Goal: Find contact information: Obtain details needed to contact an individual or organization

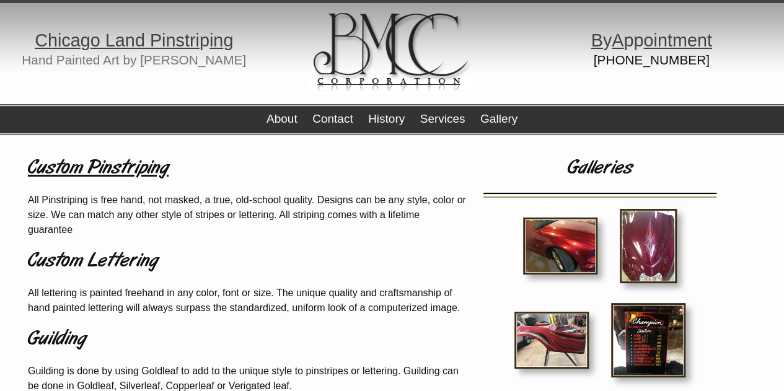
click at [115, 172] on h1 "Custom Pinstriping" at bounding box center [247, 169] width 439 height 30
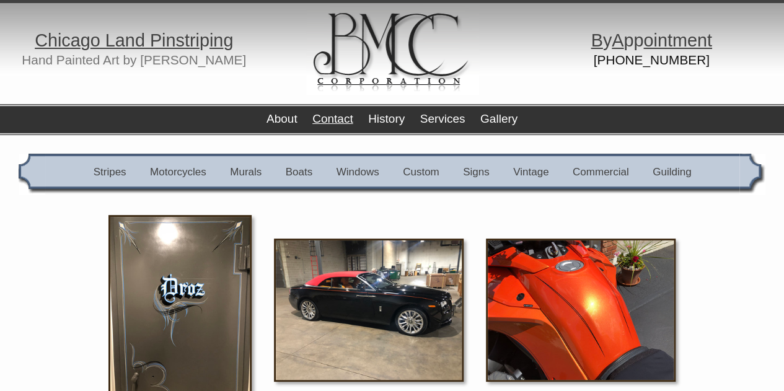
click at [319, 123] on link "Contact" at bounding box center [332, 118] width 40 height 13
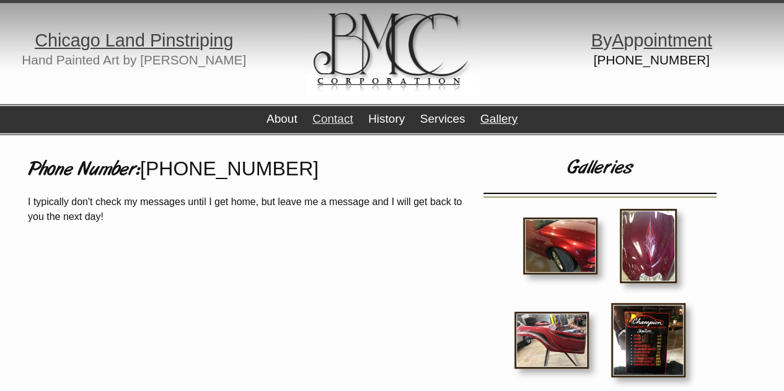
click at [503, 113] on link "Gallery" at bounding box center [498, 118] width 37 height 13
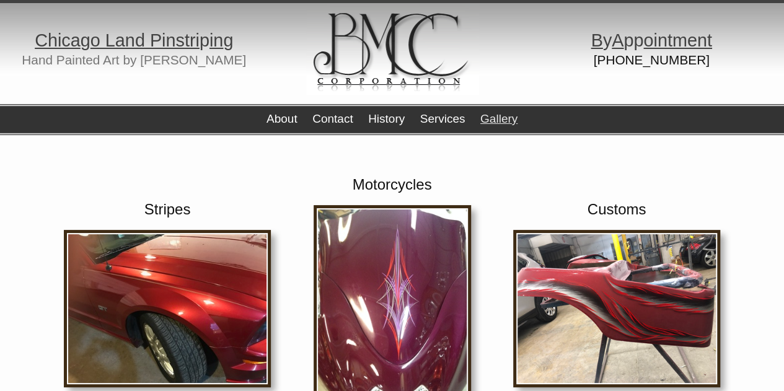
click at [191, 299] on img at bounding box center [167, 308] width 207 height 157
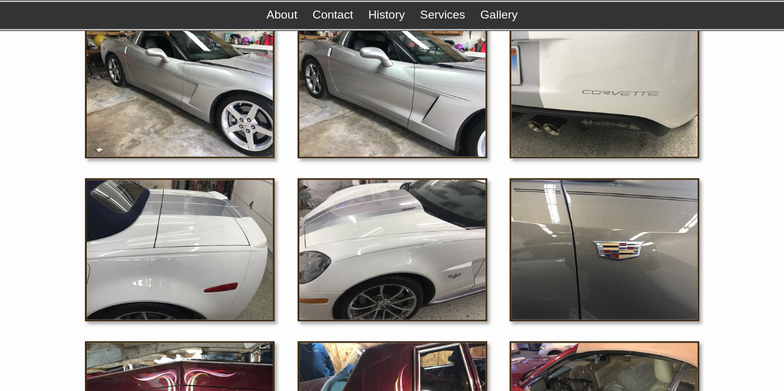
scroll to position [1208, 0]
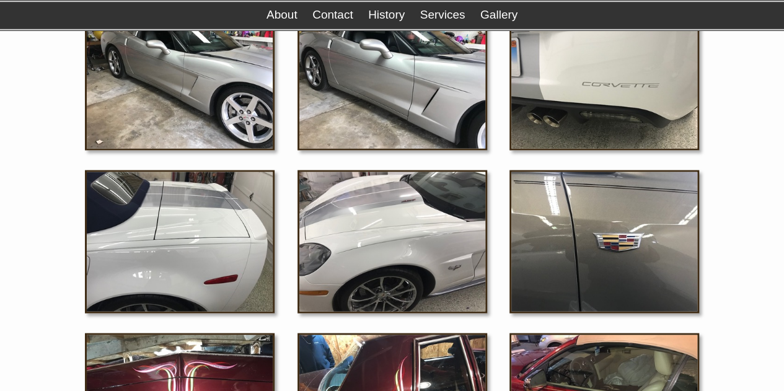
click at [593, 219] on img at bounding box center [604, 241] width 190 height 143
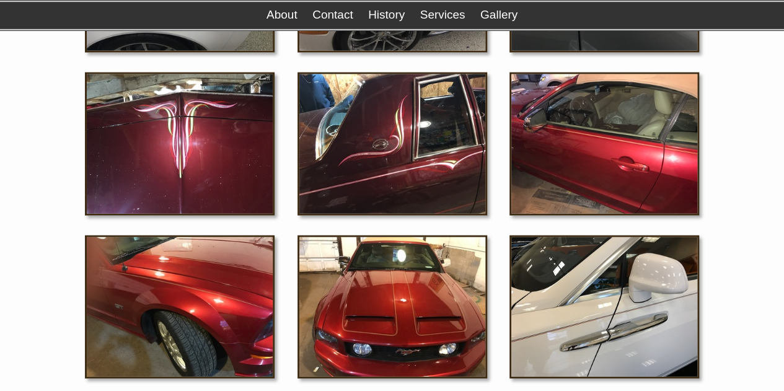
scroll to position [1512, 0]
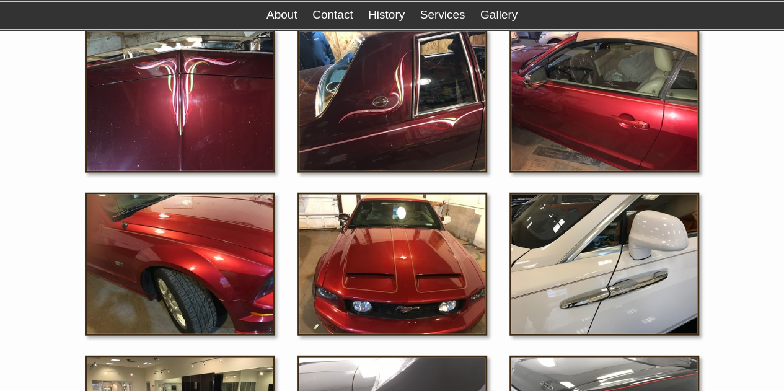
click at [622, 84] on img at bounding box center [604, 101] width 190 height 143
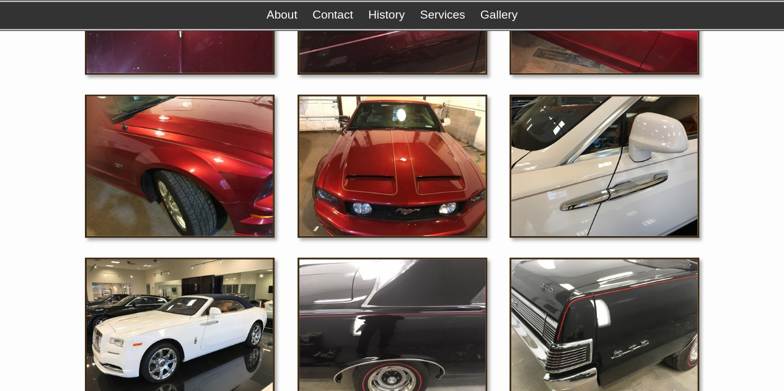
click at [579, 178] on img at bounding box center [604, 166] width 190 height 143
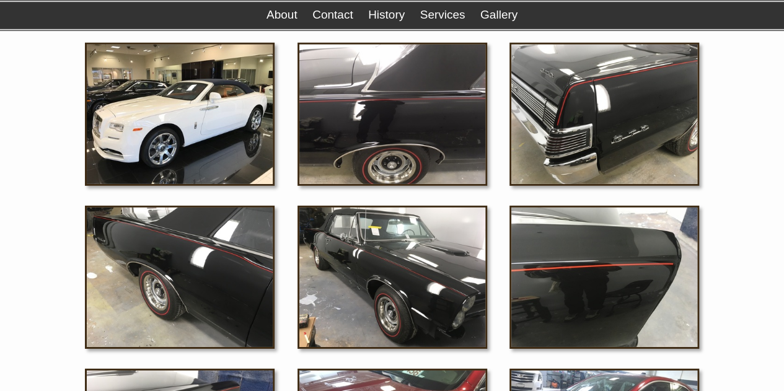
scroll to position [1833, 0]
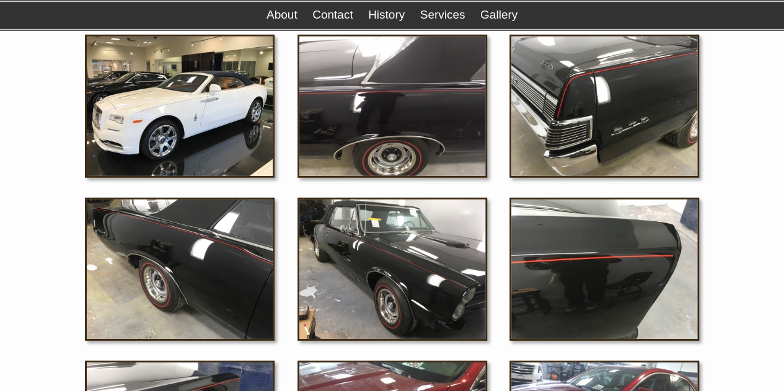
click at [193, 108] on img at bounding box center [180, 106] width 190 height 143
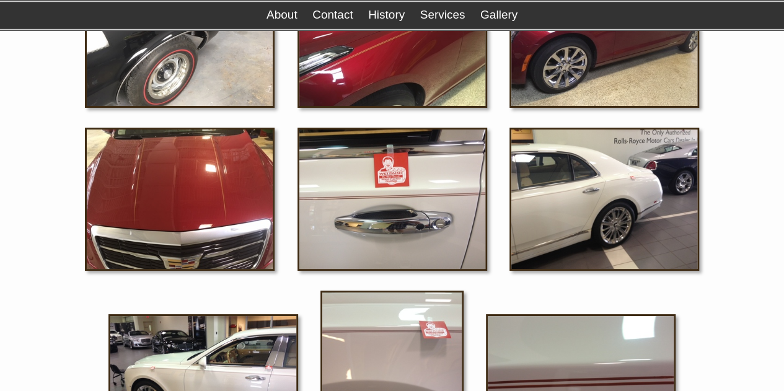
scroll to position [2241, 0]
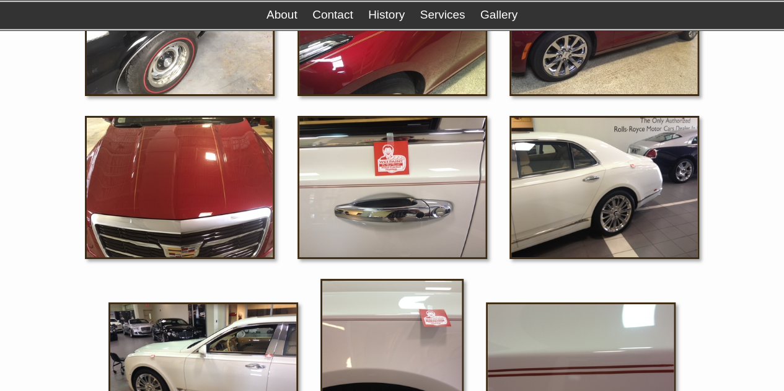
click at [605, 178] on img at bounding box center [604, 187] width 190 height 143
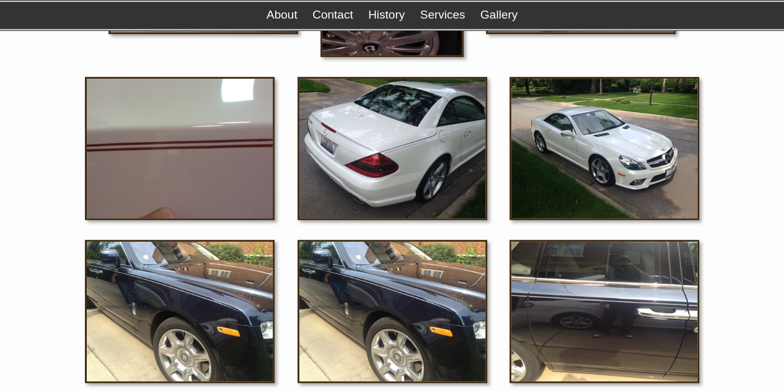
scroll to position [2397, 0]
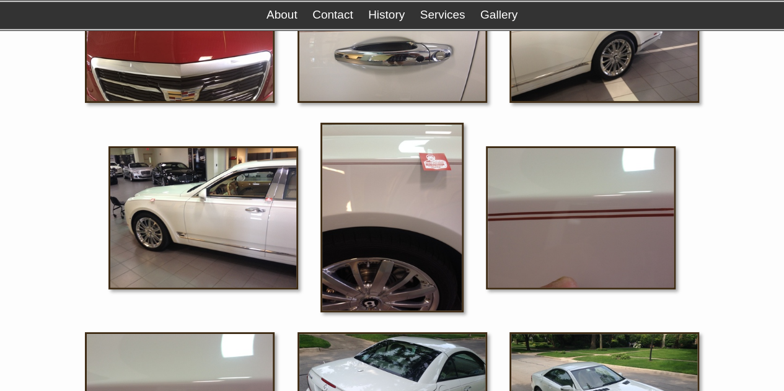
click at [594, 230] on img at bounding box center [581, 217] width 190 height 143
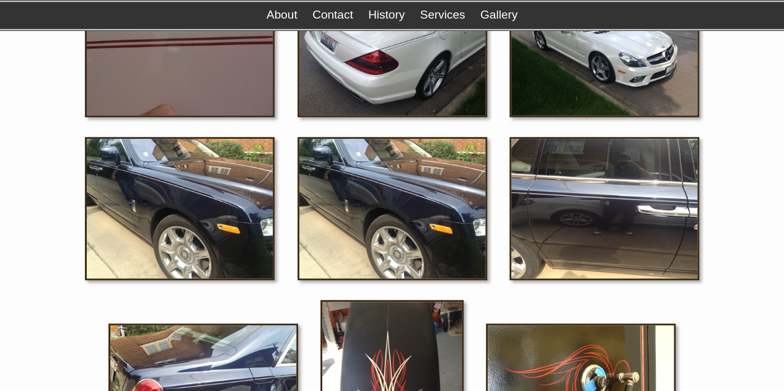
scroll to position [2844, 0]
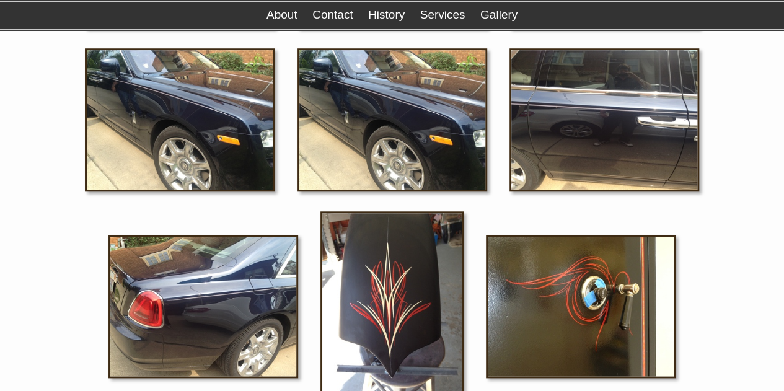
click at [414, 112] on img at bounding box center [392, 119] width 190 height 143
